Goal: Find specific page/section: Find specific page/section

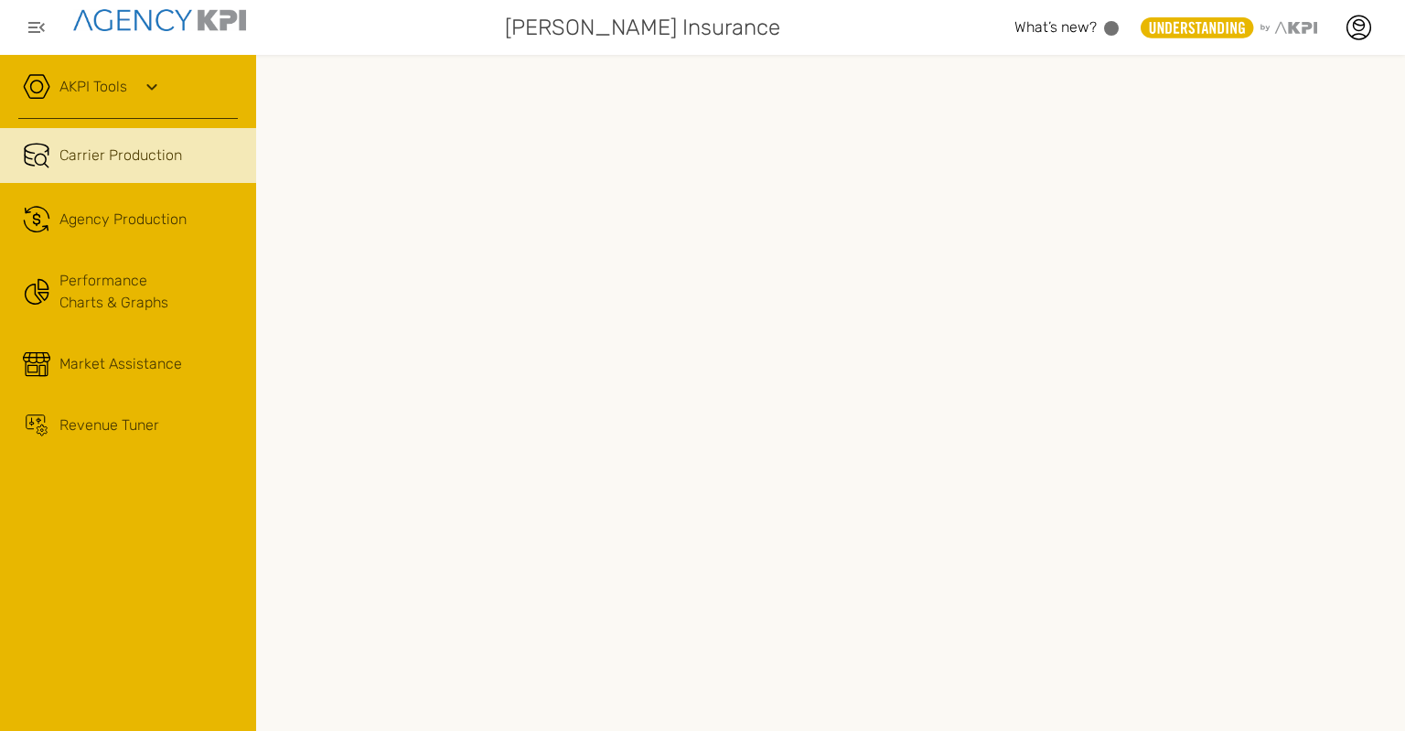
click at [146, 84] on icon at bounding box center [151, 87] width 10 height 6
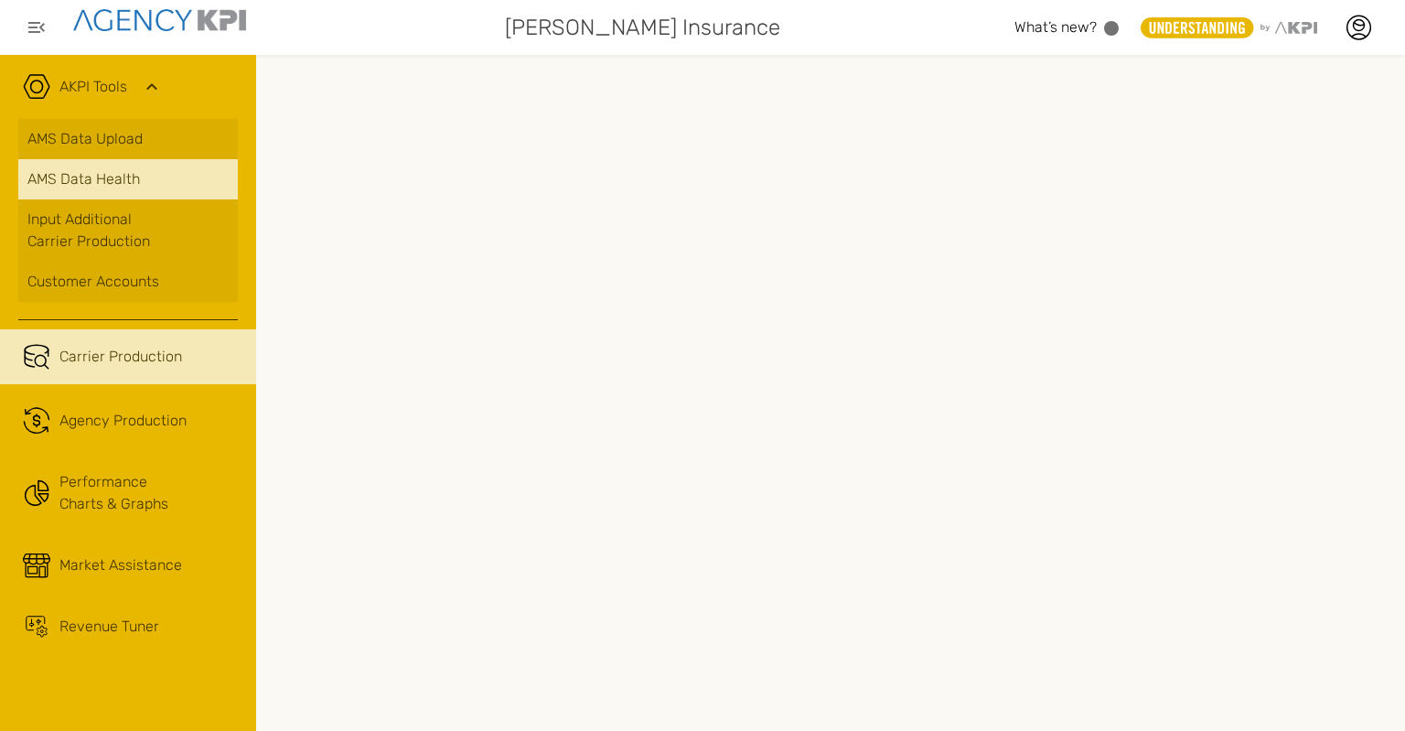
click at [125, 189] on span "AMS Data Health" at bounding box center [83, 179] width 113 height 22
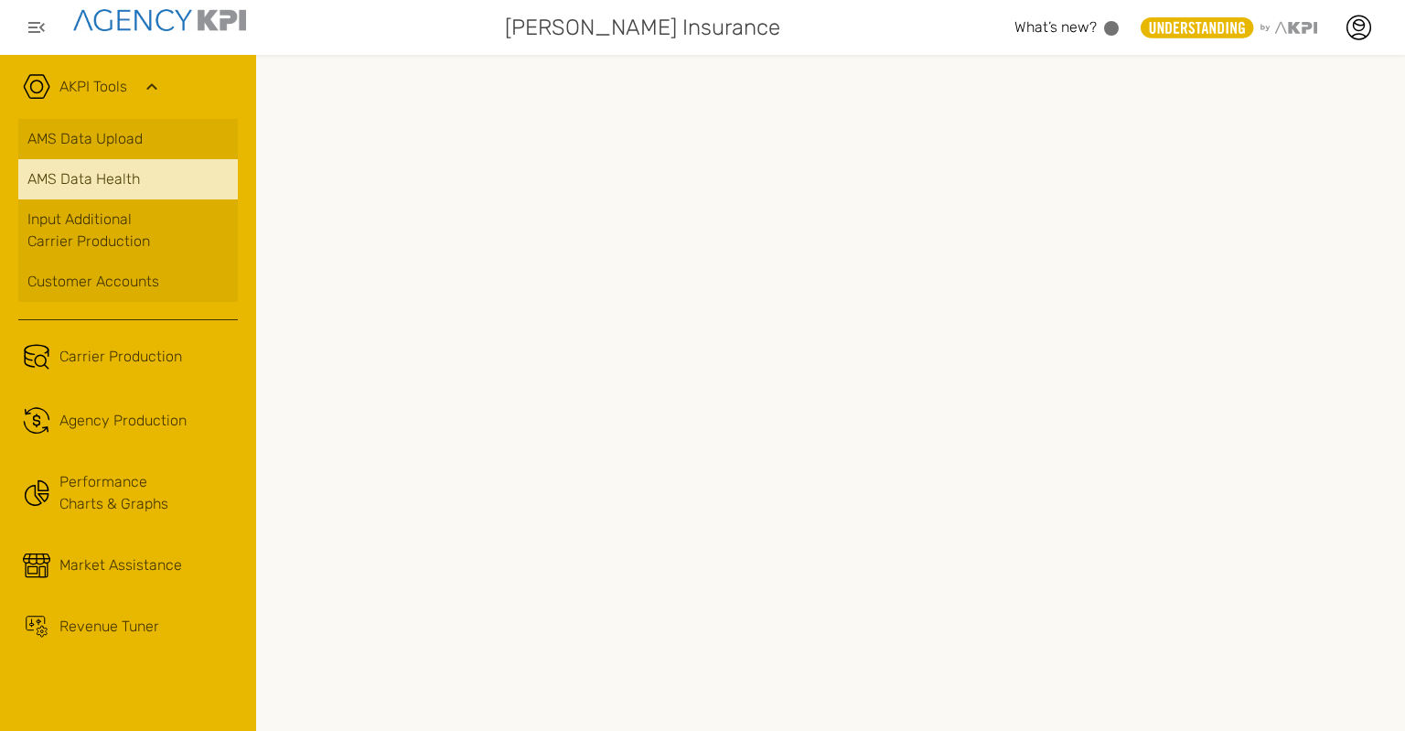
scroll to position [0, 131]
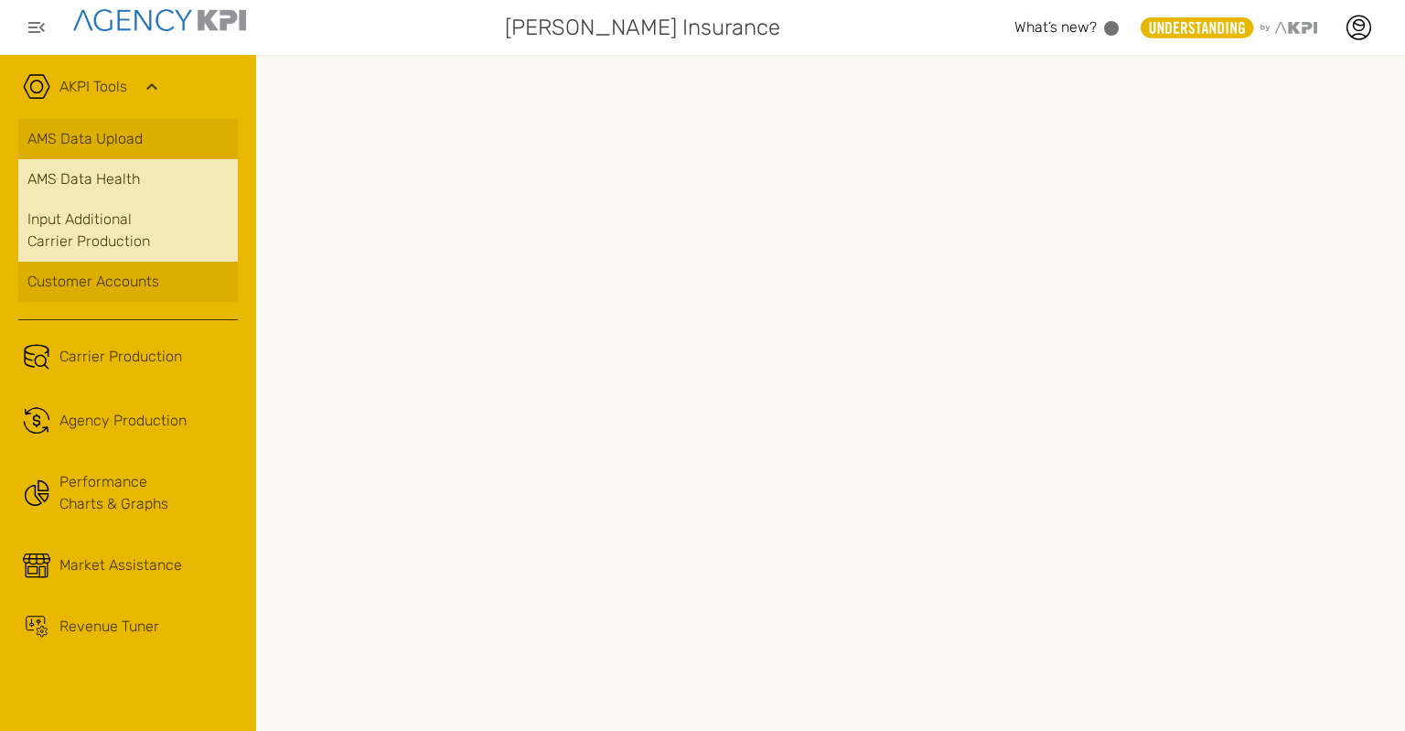
click at [148, 257] on link "Input Additional Carrier Production" at bounding box center [128, 230] width 220 height 62
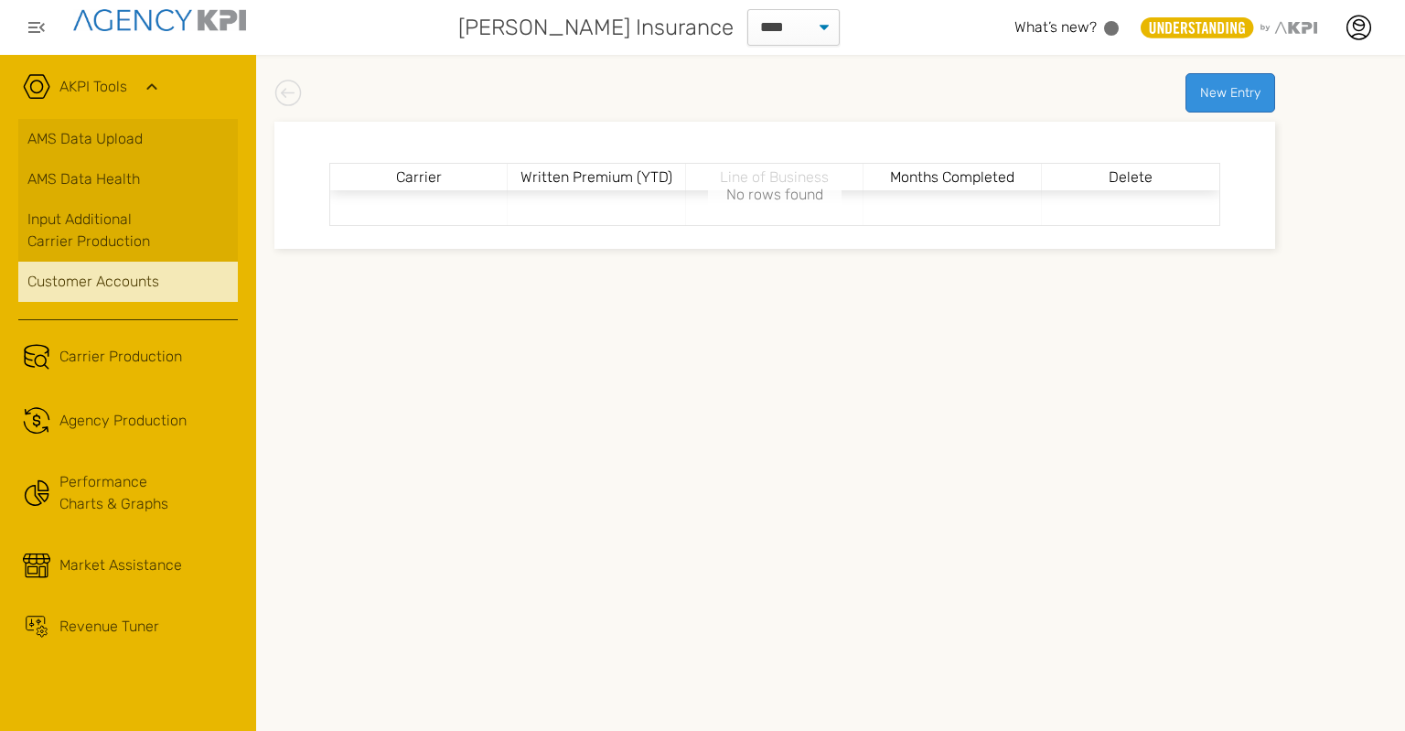
click at [106, 291] on div "Customer Accounts" at bounding box center [127, 282] width 201 height 22
